Goal: Task Accomplishment & Management: Use online tool/utility

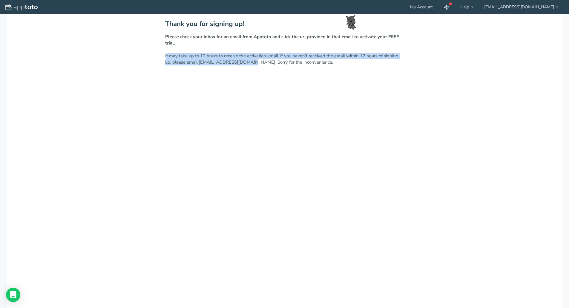
drag, startPoint x: 165, startPoint y: 56, endPoint x: 246, endPoint y: 62, distance: 81.1
click at [246, 62] on p "Please check your inbox for an email from Apptoto and click the url provided in…" at bounding box center [284, 50] width 239 height 32
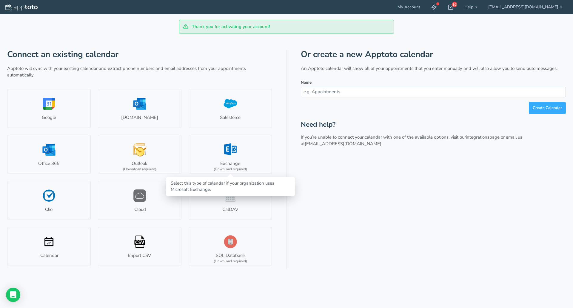
click at [228, 152] on link "Exchange (Download required)" at bounding box center [231, 154] width 84 height 39
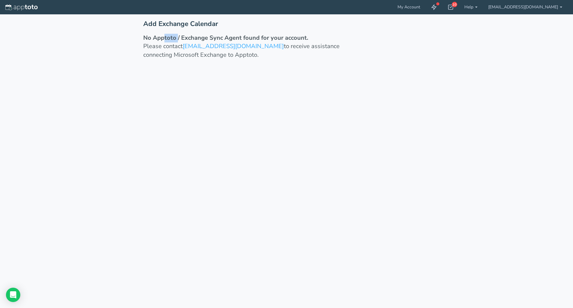
drag, startPoint x: 165, startPoint y: 38, endPoint x: 177, endPoint y: 39, distance: 11.9
click at [177, 39] on strong "No Apptoto / Exchange Sync Agent found for your account." at bounding box center [225, 38] width 165 height 8
drag, startPoint x: 194, startPoint y: 38, endPoint x: 289, endPoint y: 36, distance: 95.5
click at [289, 36] on strong "No Apptoto / Exchange Sync Agent found for your account." at bounding box center [225, 38] width 165 height 8
drag, startPoint x: 154, startPoint y: 46, endPoint x: 161, endPoint y: 45, distance: 6.9
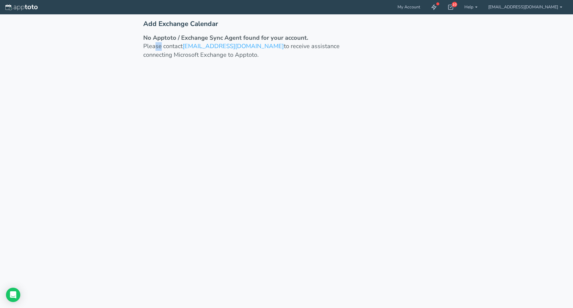
click at [161, 45] on p "Please contact support@apptoto.com to receive assistance connecting Microsoft E…" at bounding box center [249, 50] width 213 height 17
click at [437, 9] on icon at bounding box center [434, 7] width 6 height 6
click at [454, 7] on icon at bounding box center [451, 7] width 6 height 6
drag, startPoint x: 154, startPoint y: 37, endPoint x: 243, endPoint y: 37, distance: 88.9
click at [243, 37] on strong "No Apptoto / Exchange Sync Agent found for your account." at bounding box center [225, 38] width 165 height 8
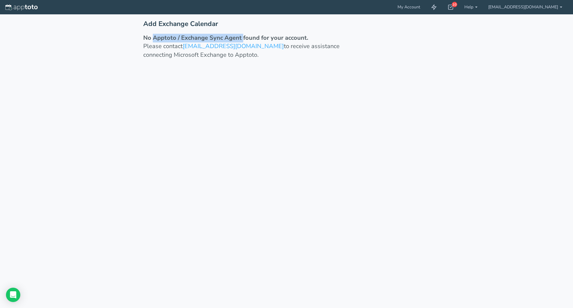
copy strong "Apptoto / Exchange Sync Agent"
